Goal: Information Seeking & Learning: Learn about a topic

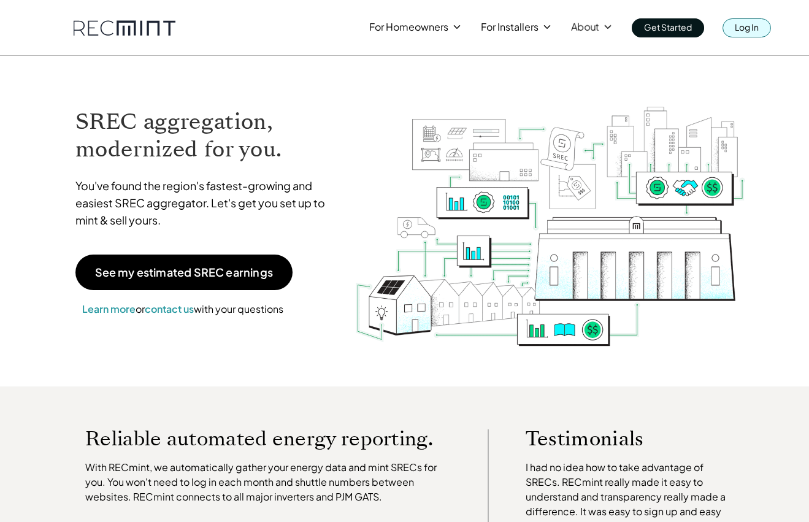
click at [742, 26] on p "Log In" at bounding box center [747, 26] width 24 height 17
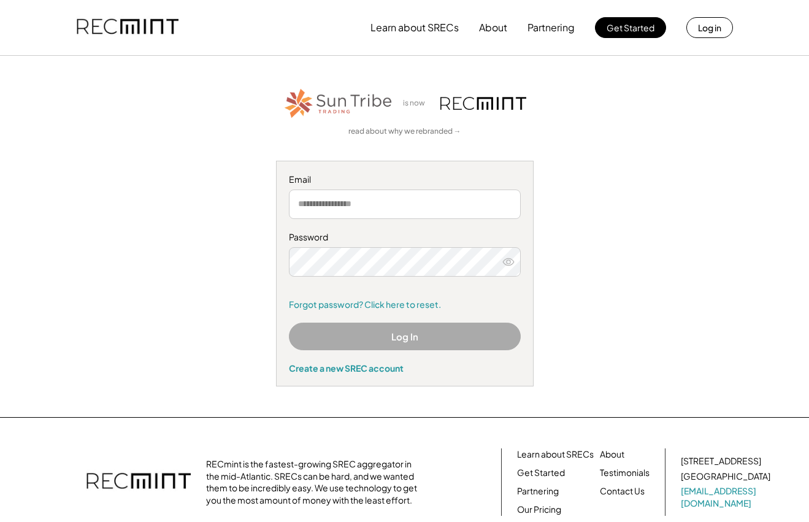
click at [342, 205] on input "email" at bounding box center [405, 204] width 232 height 29
type input "********"
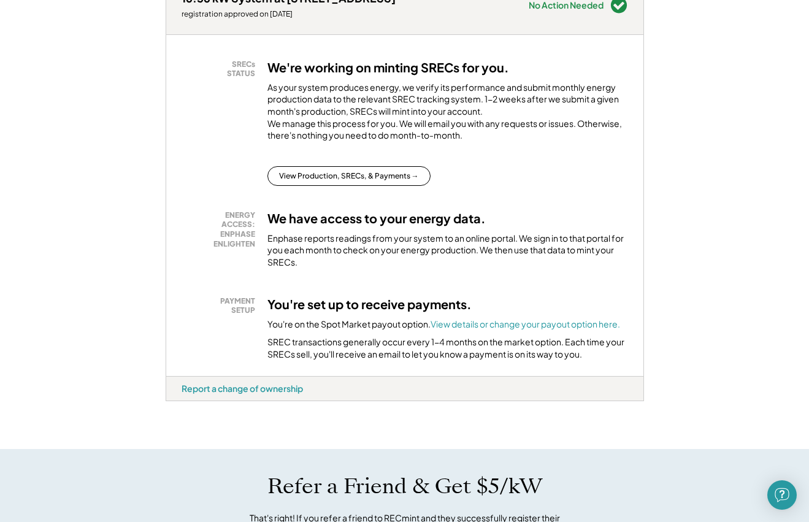
scroll to position [245, 0]
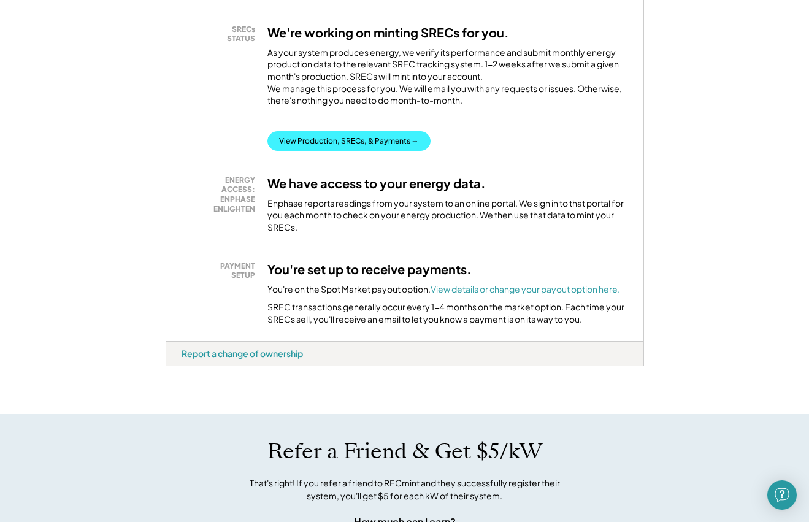
click at [336, 151] on button "View Production, SRECs, & Payments →" at bounding box center [348, 141] width 163 height 20
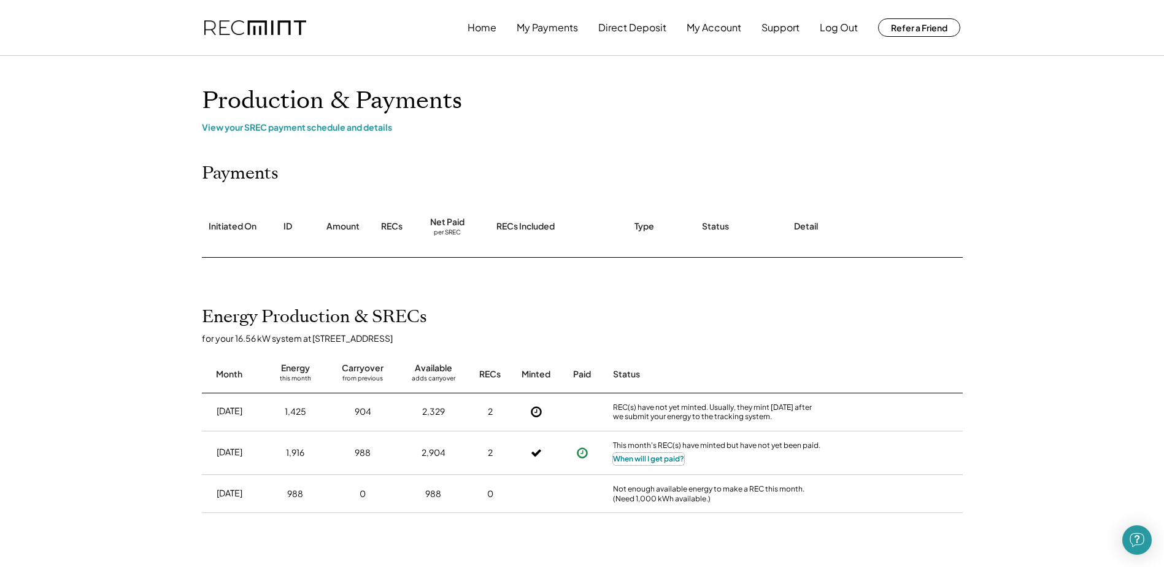
click at [674, 458] on button "When will I get paid?" at bounding box center [648, 459] width 71 height 12
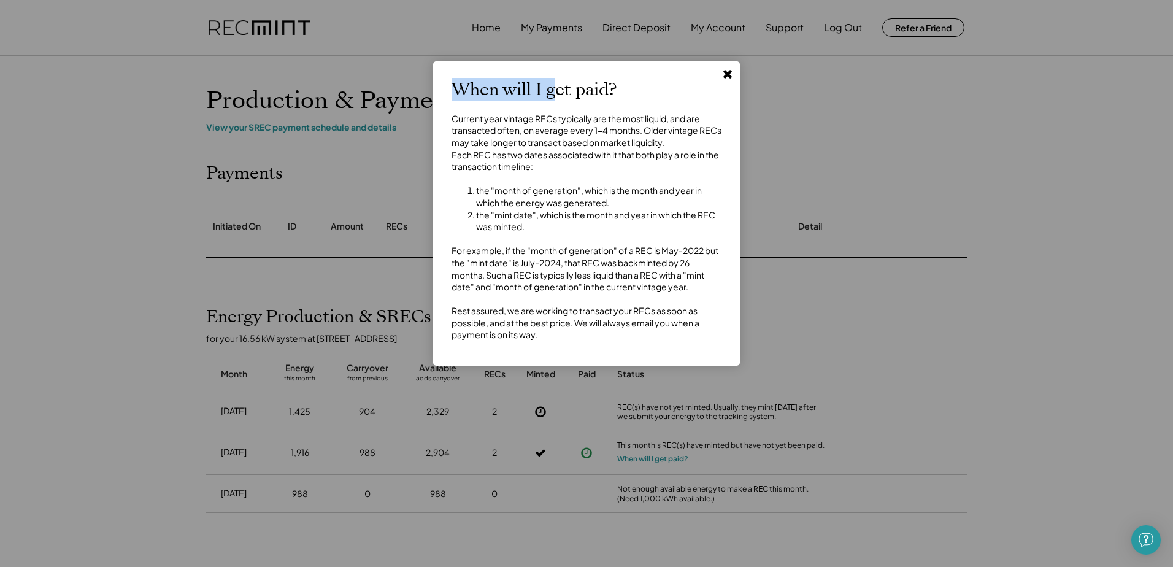
drag, startPoint x: 560, startPoint y: 71, endPoint x: 602, endPoint y: 53, distance: 45.4
click at [602, 53] on body "Home My Payments Direct Deposit My Account Support Log Out Refer a Friend Produ…" at bounding box center [586, 283] width 1173 height 567
click at [547, 233] on li "the "mint date", which is the month and year in which the REC was minted." at bounding box center [598, 221] width 245 height 24
click at [729, 74] on use at bounding box center [727, 74] width 9 height 9
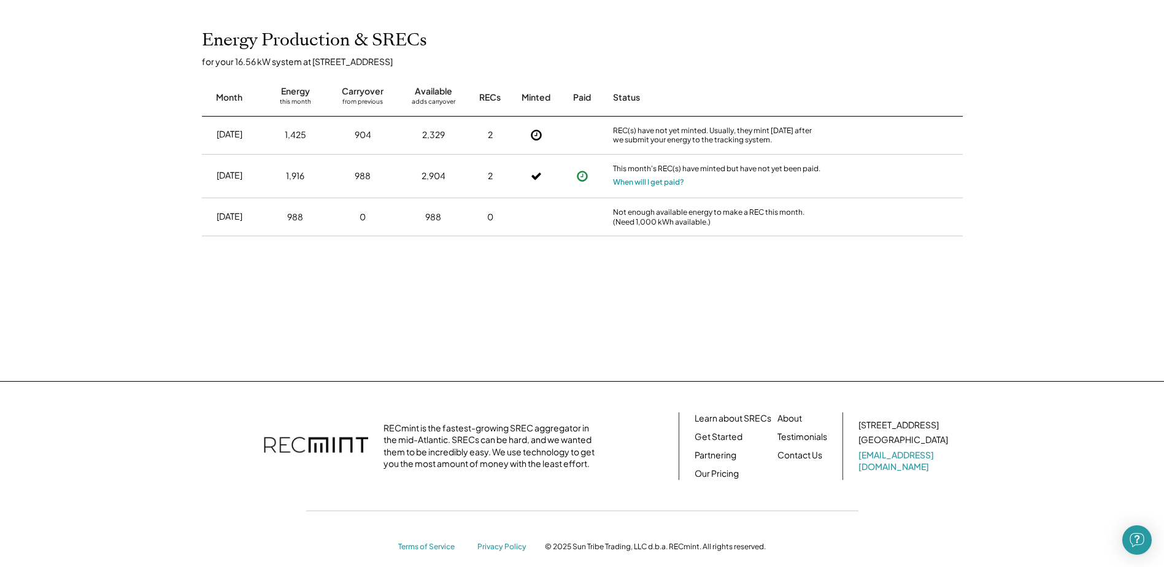
scroll to position [293, 0]
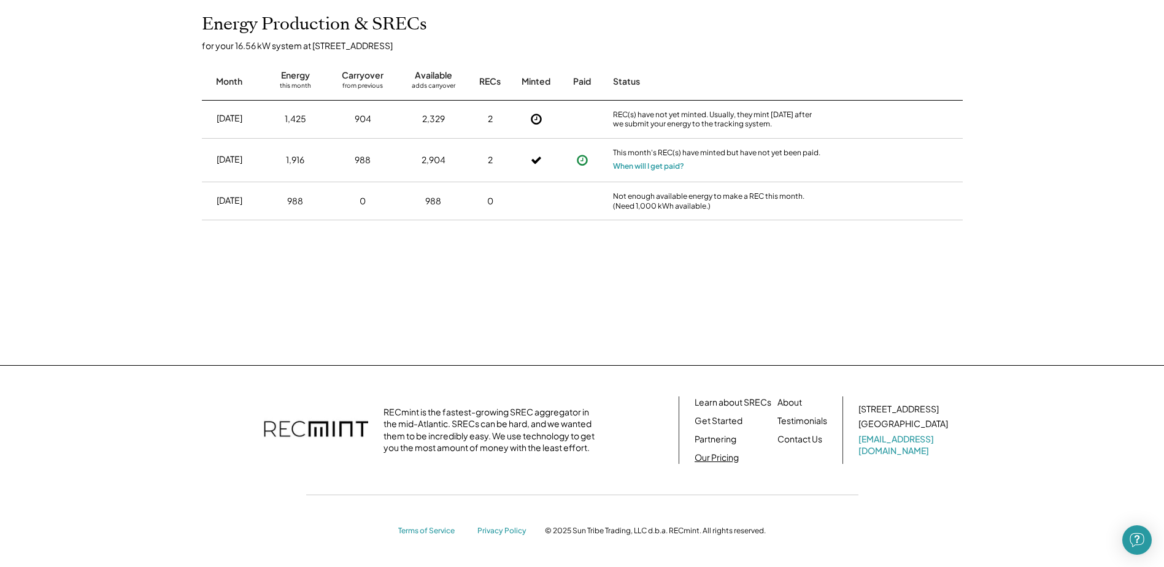
click at [720, 460] on link "Our Pricing" at bounding box center [716, 458] width 44 height 12
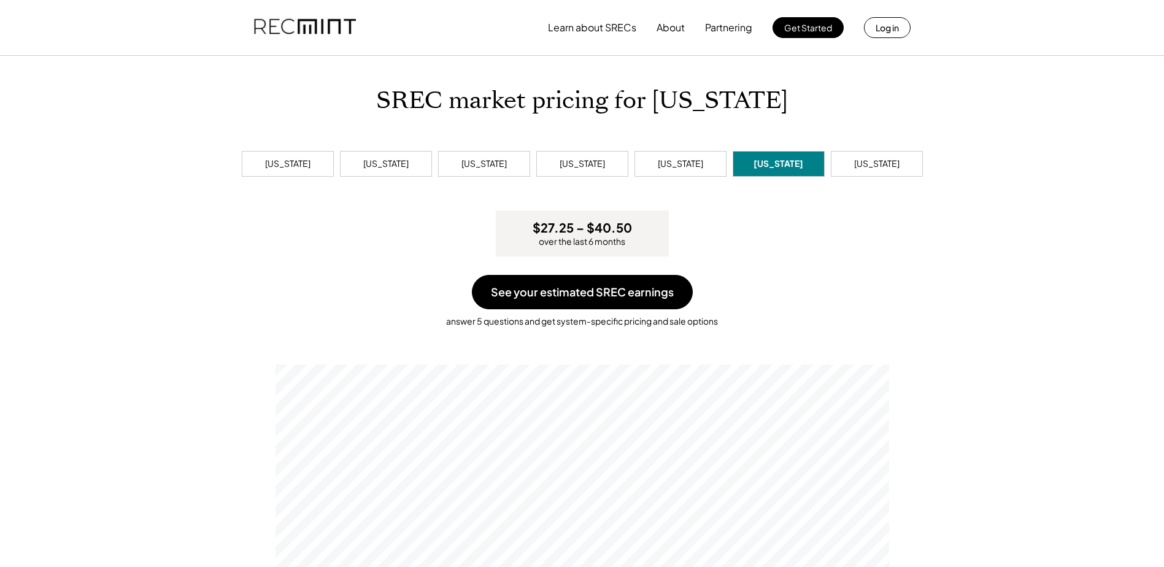
scroll to position [233, 613]
click at [471, 166] on div "Maryland" at bounding box center [483, 164] width 45 height 12
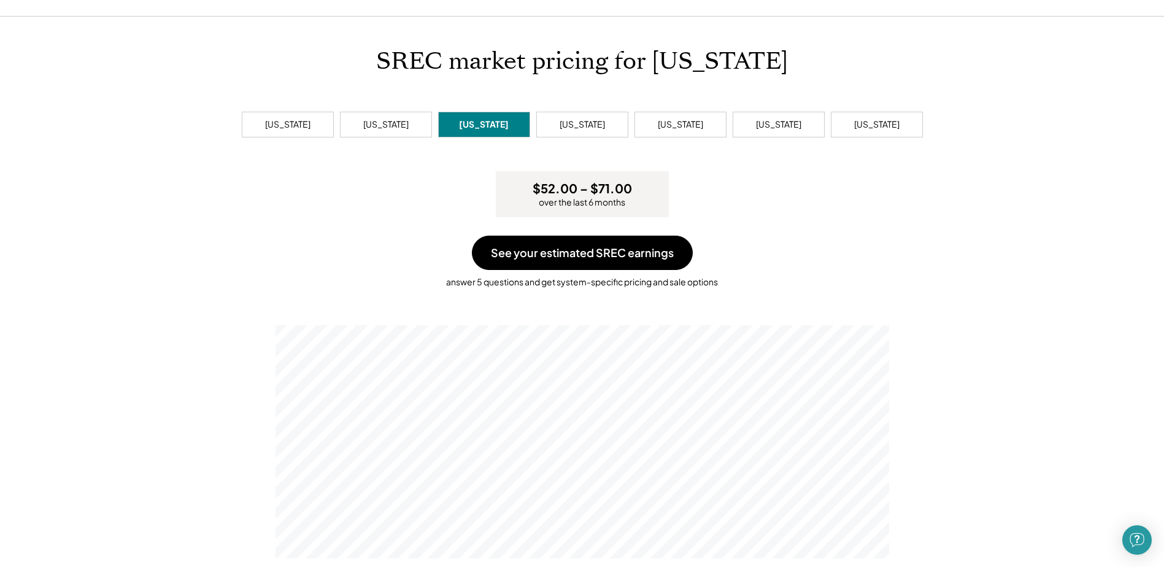
scroll to position [61, 0]
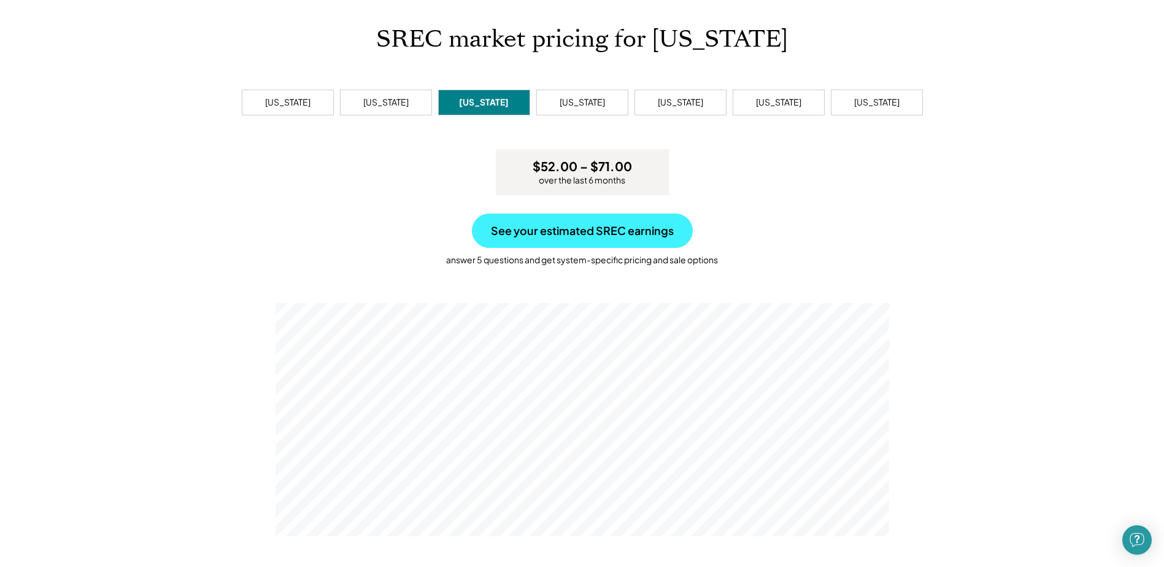
click at [572, 233] on button "See your estimated SREC earnings" at bounding box center [582, 230] width 221 height 34
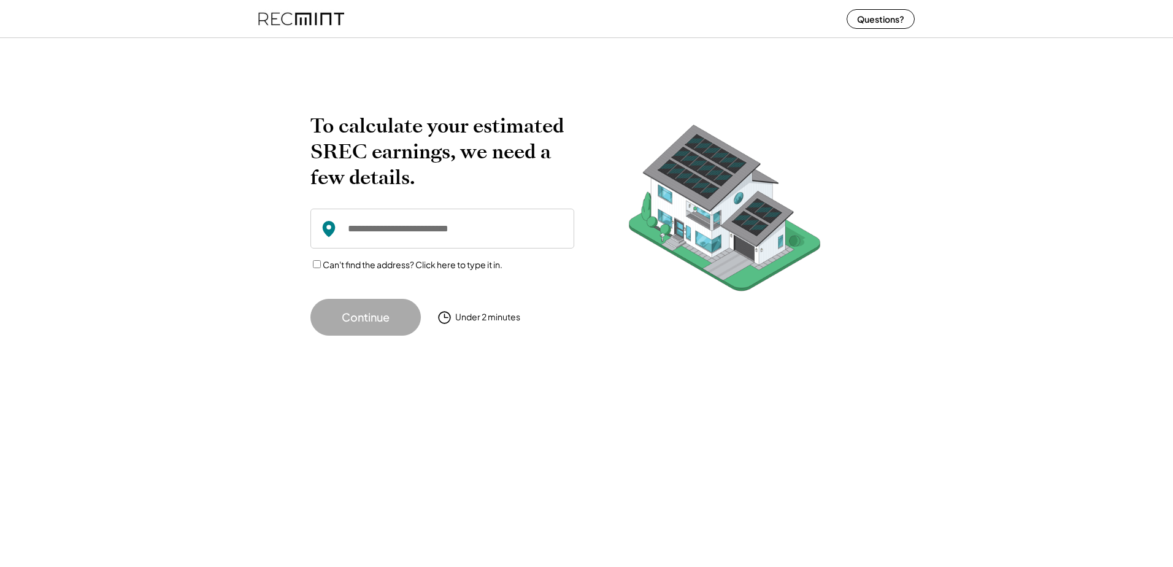
click at [441, 220] on input "input" at bounding box center [442, 229] width 264 height 40
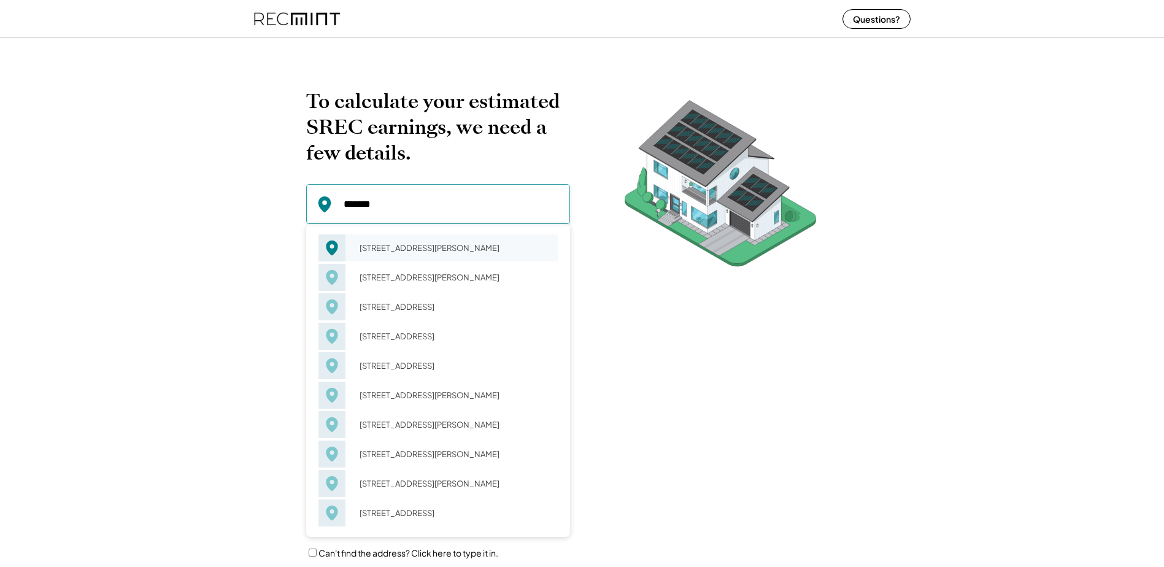
click at [410, 253] on div "5201 Kalmia Dr Dayton, MD 21036" at bounding box center [455, 247] width 206 height 17
type input "**********"
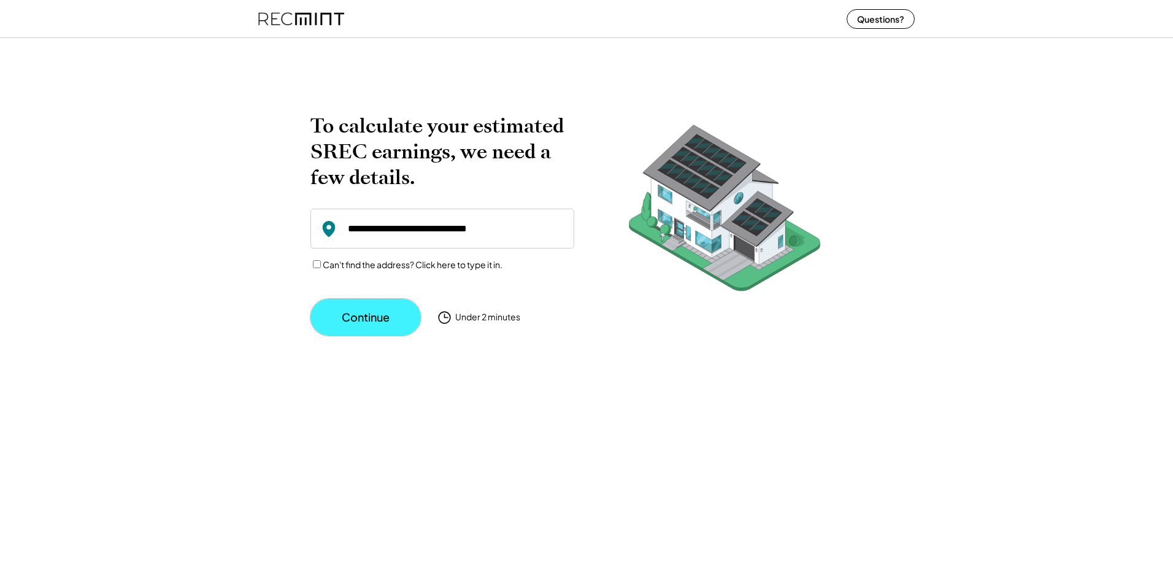
click at [383, 323] on button "Continue" at bounding box center [365, 317] width 110 height 37
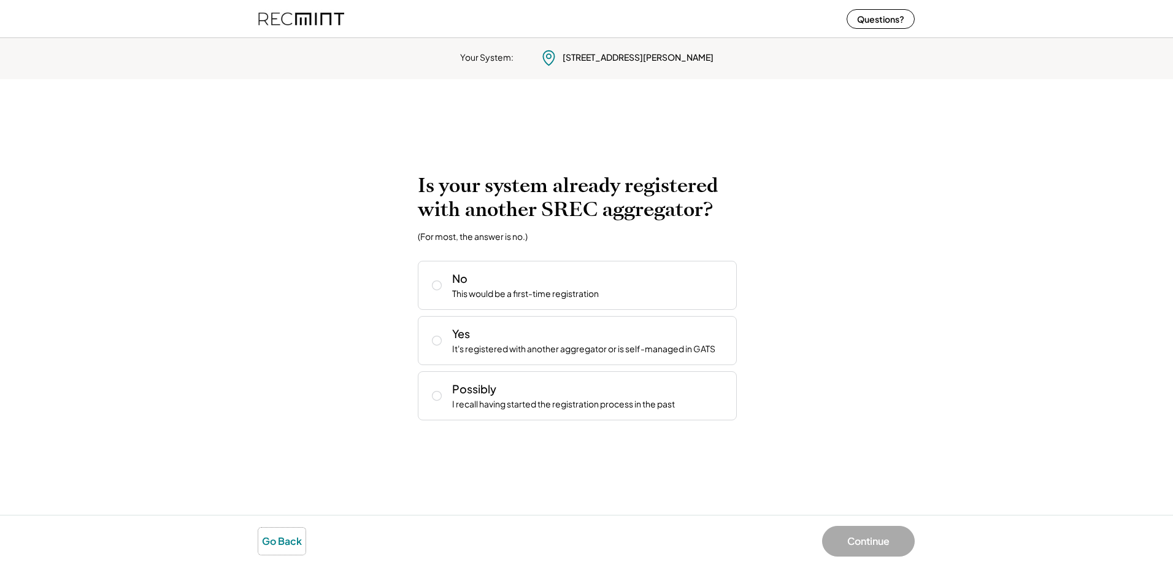
click at [279, 541] on button "Go Back" at bounding box center [281, 541] width 47 height 27
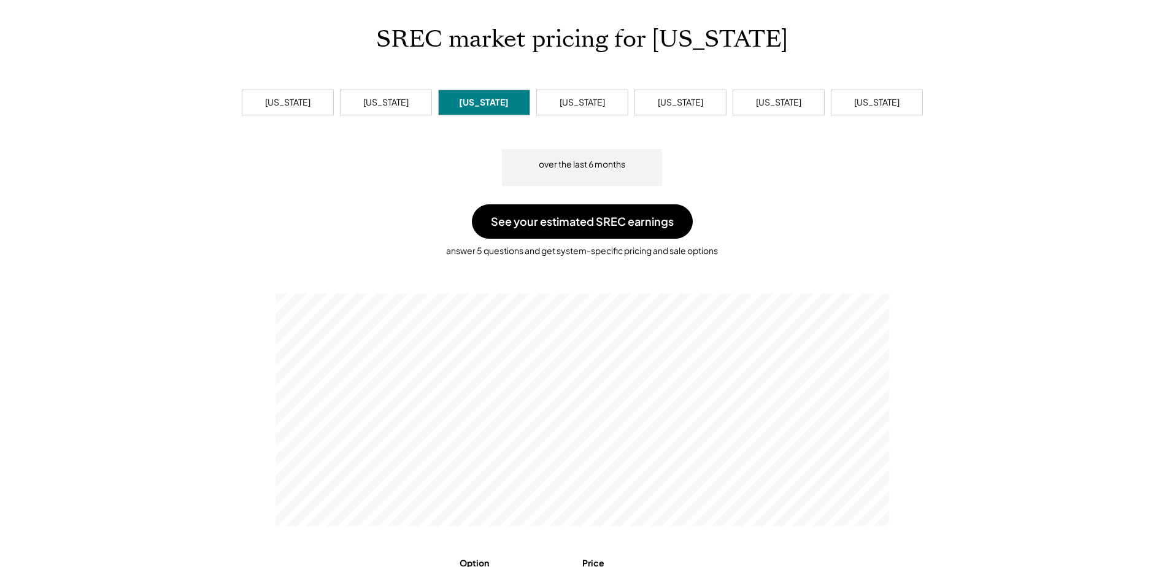
scroll to position [233, 613]
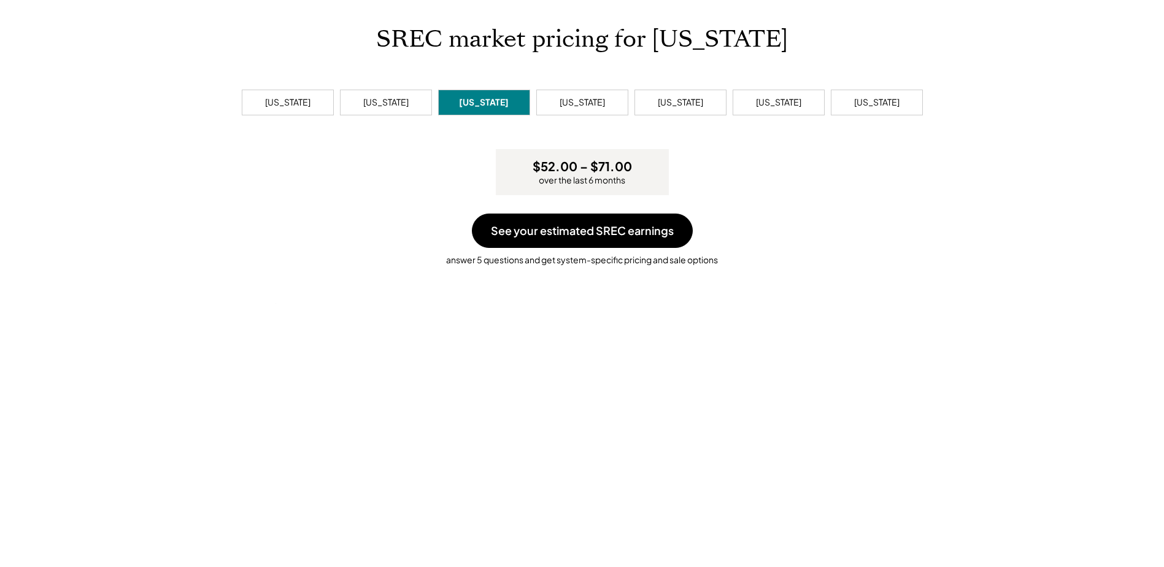
click at [579, 171] on h3 "$52.00 – $71.00" at bounding box center [581, 166] width 99 height 16
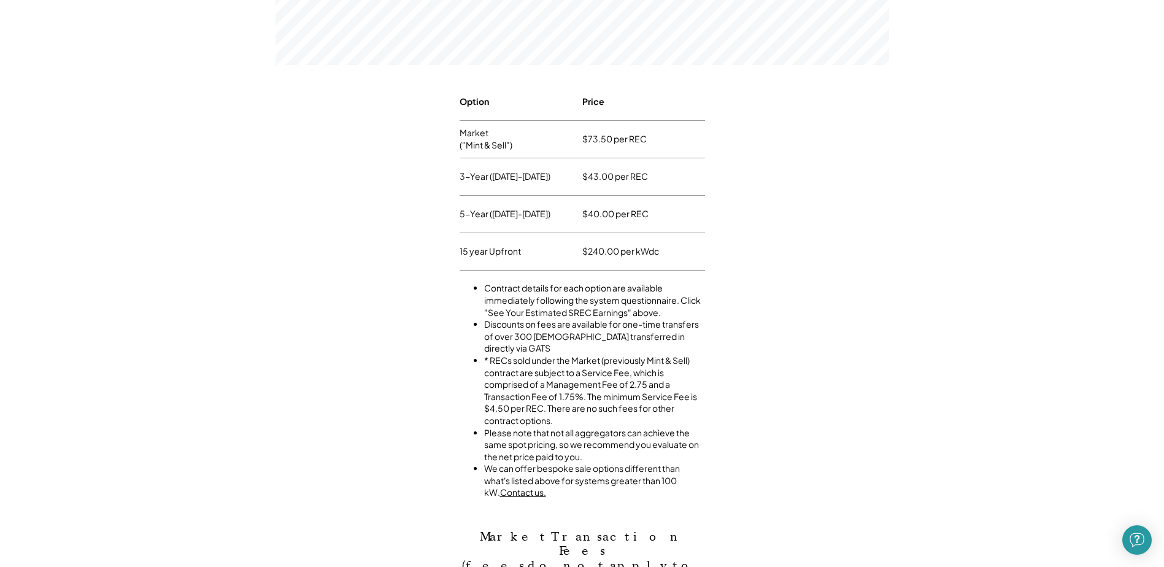
scroll to position [552, 0]
